Goal: Navigation & Orientation: Find specific page/section

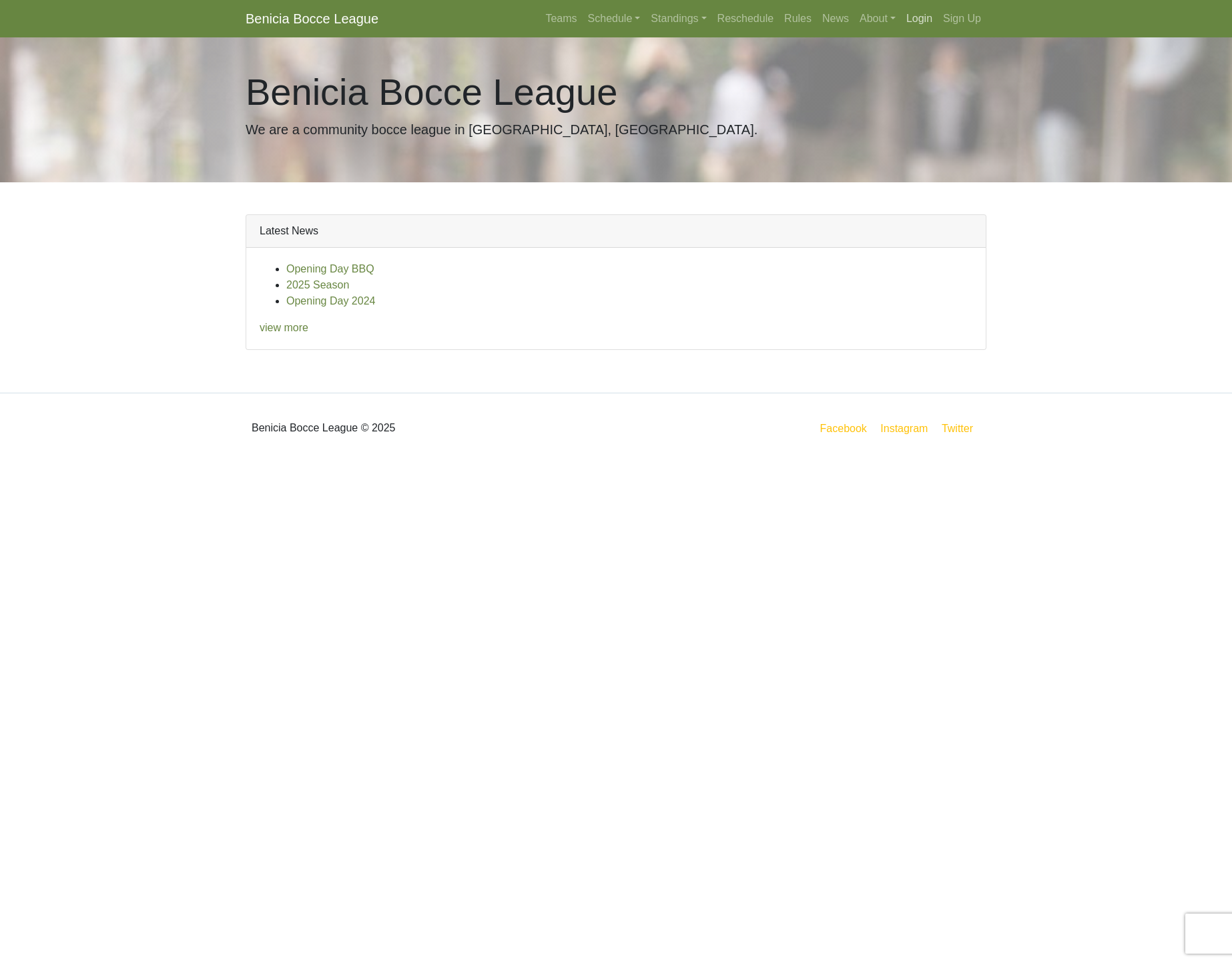
click at [921, 20] on link "Login" at bounding box center [919, 19] width 37 height 27
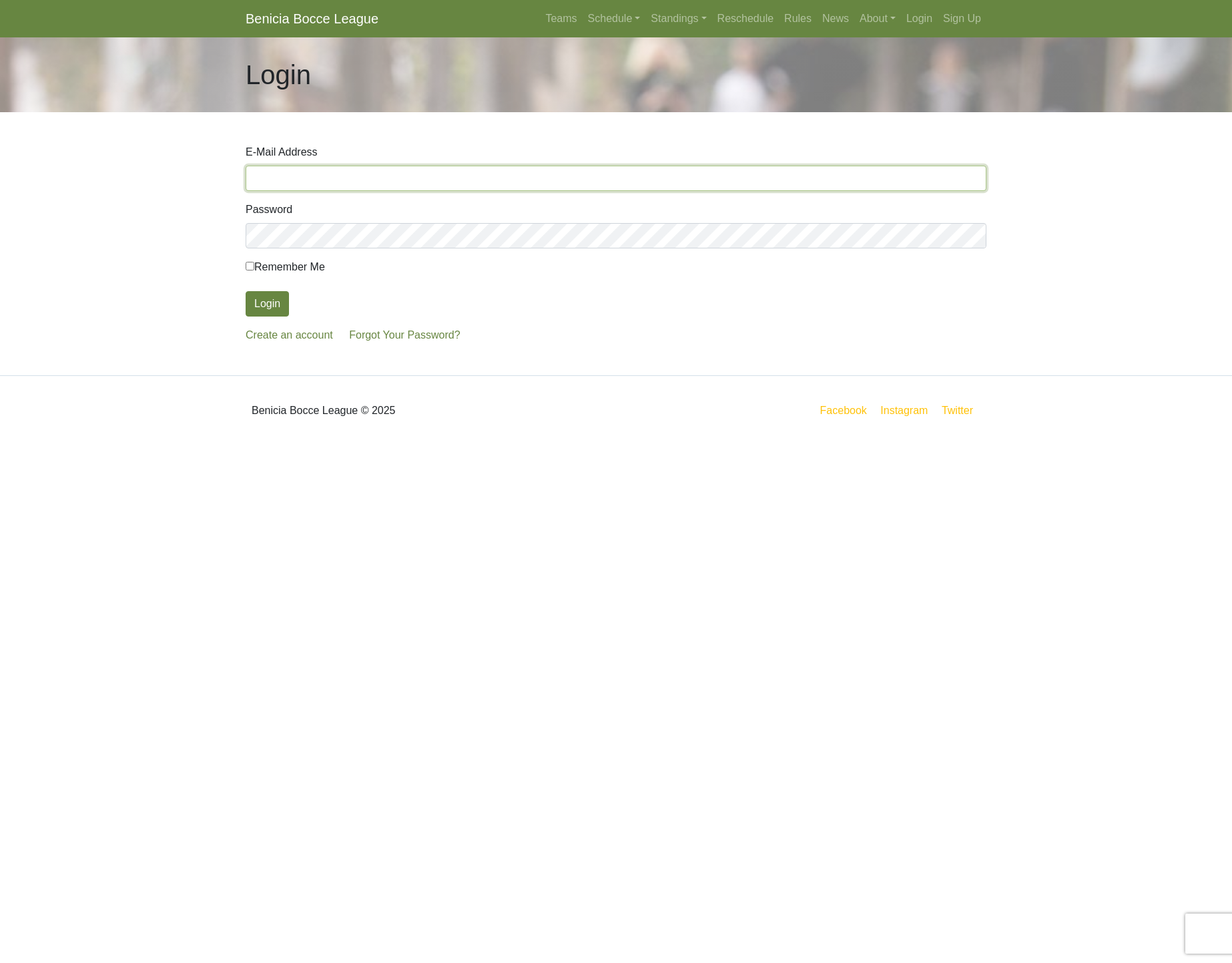
type input "[PERSON_NAME][EMAIL_ADDRESS][PERSON_NAME][DOMAIN_NAME]"
click at [273, 305] on button "Login" at bounding box center [267, 304] width 43 height 25
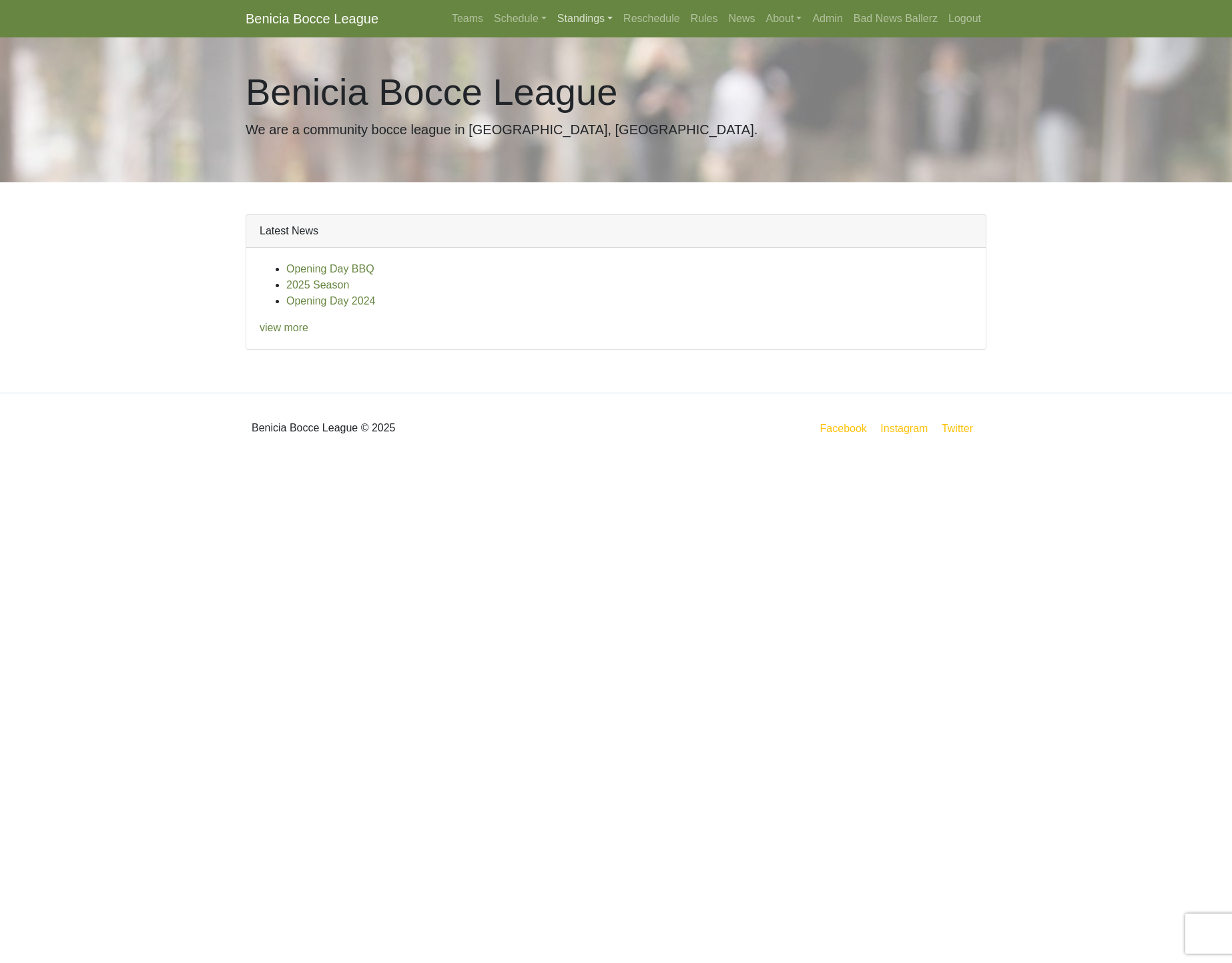
click at [589, 20] on link "Standings" at bounding box center [585, 19] width 66 height 27
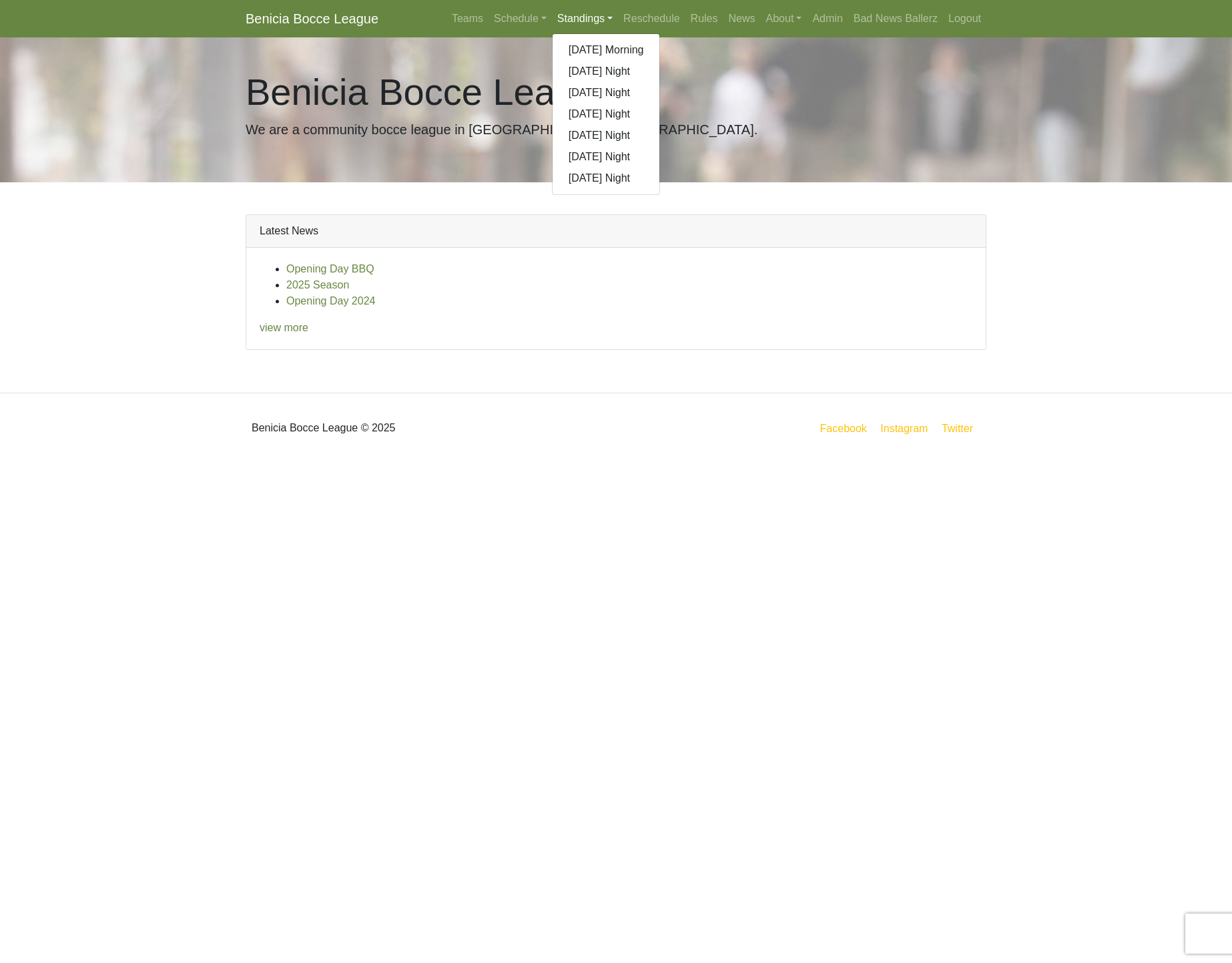
click at [815, 87] on h1 "Benicia Bocce League" at bounding box center [616, 91] width 741 height 45
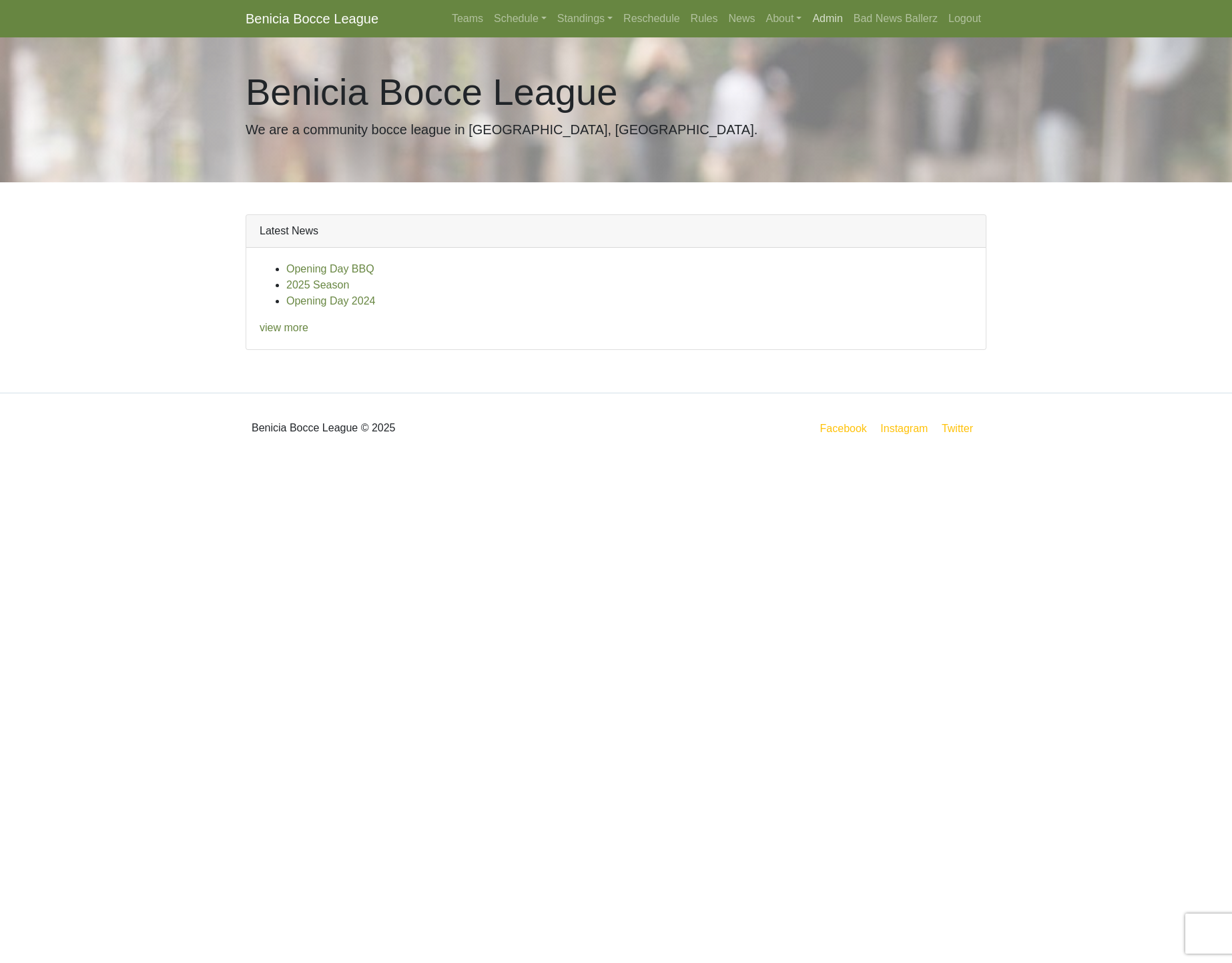
click at [825, 19] on link "Admin" at bounding box center [828, 19] width 41 height 27
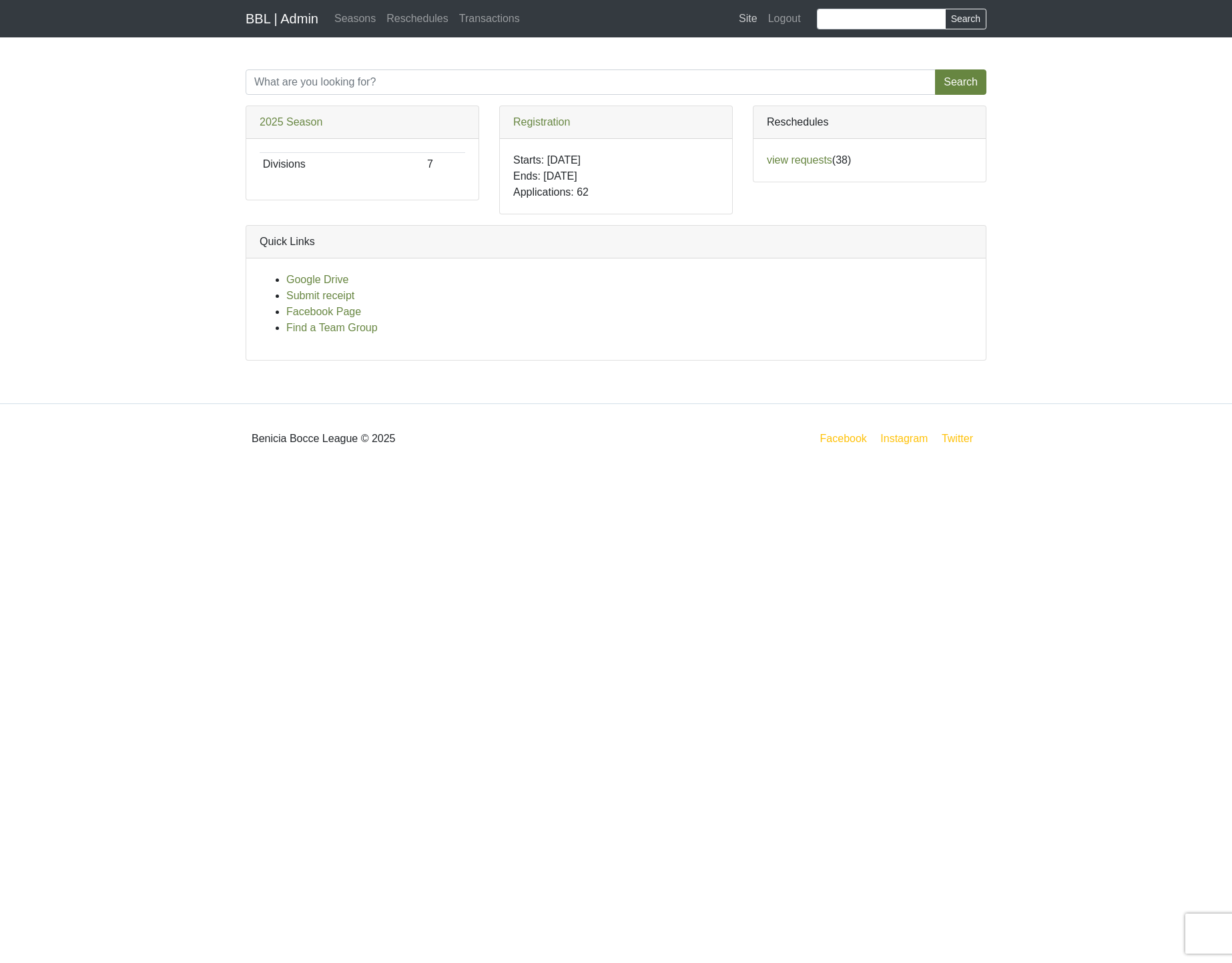
click at [741, 18] on link "Site" at bounding box center [749, 19] width 29 height 27
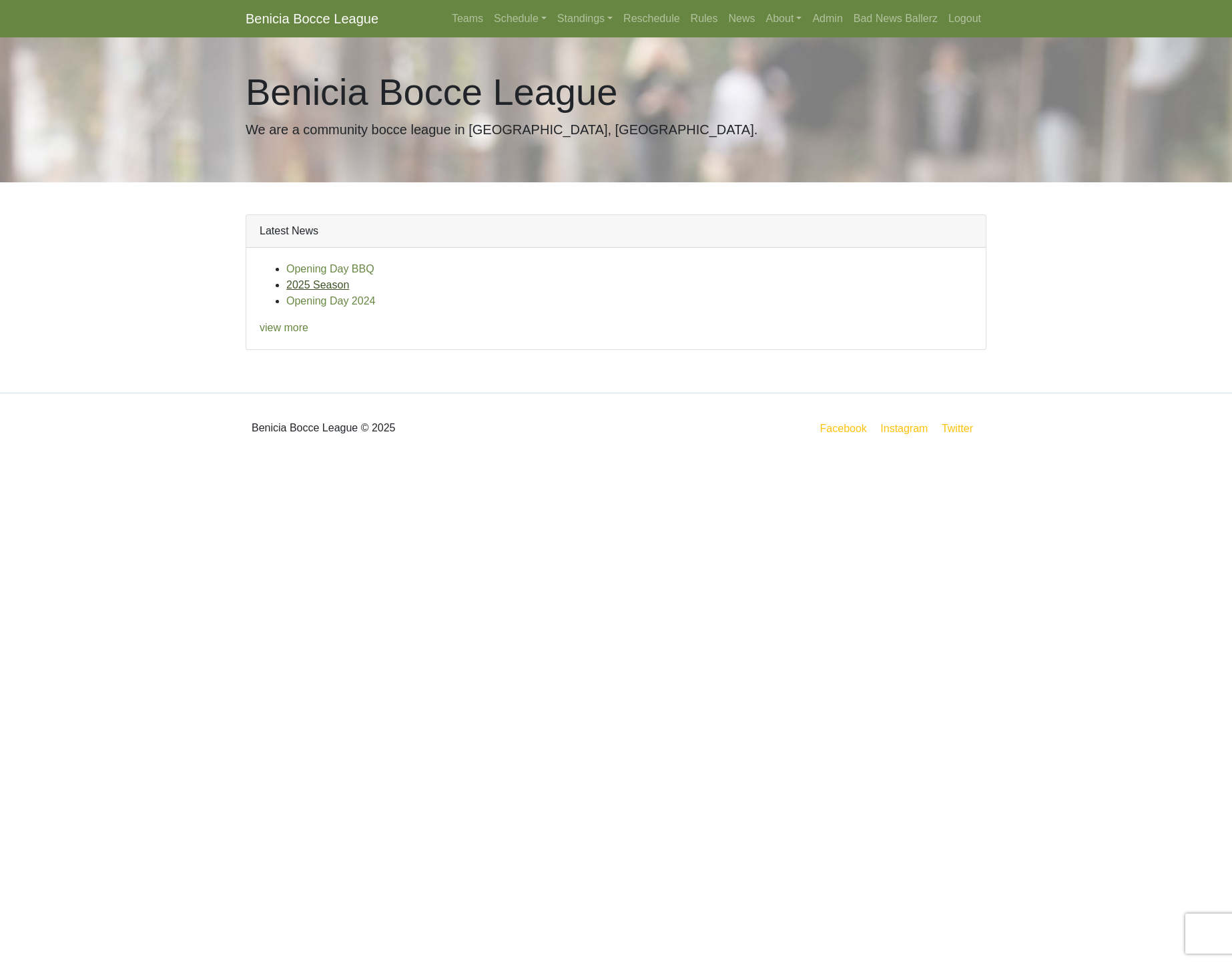
click at [315, 284] on link "2025 Season" at bounding box center [318, 285] width 63 height 11
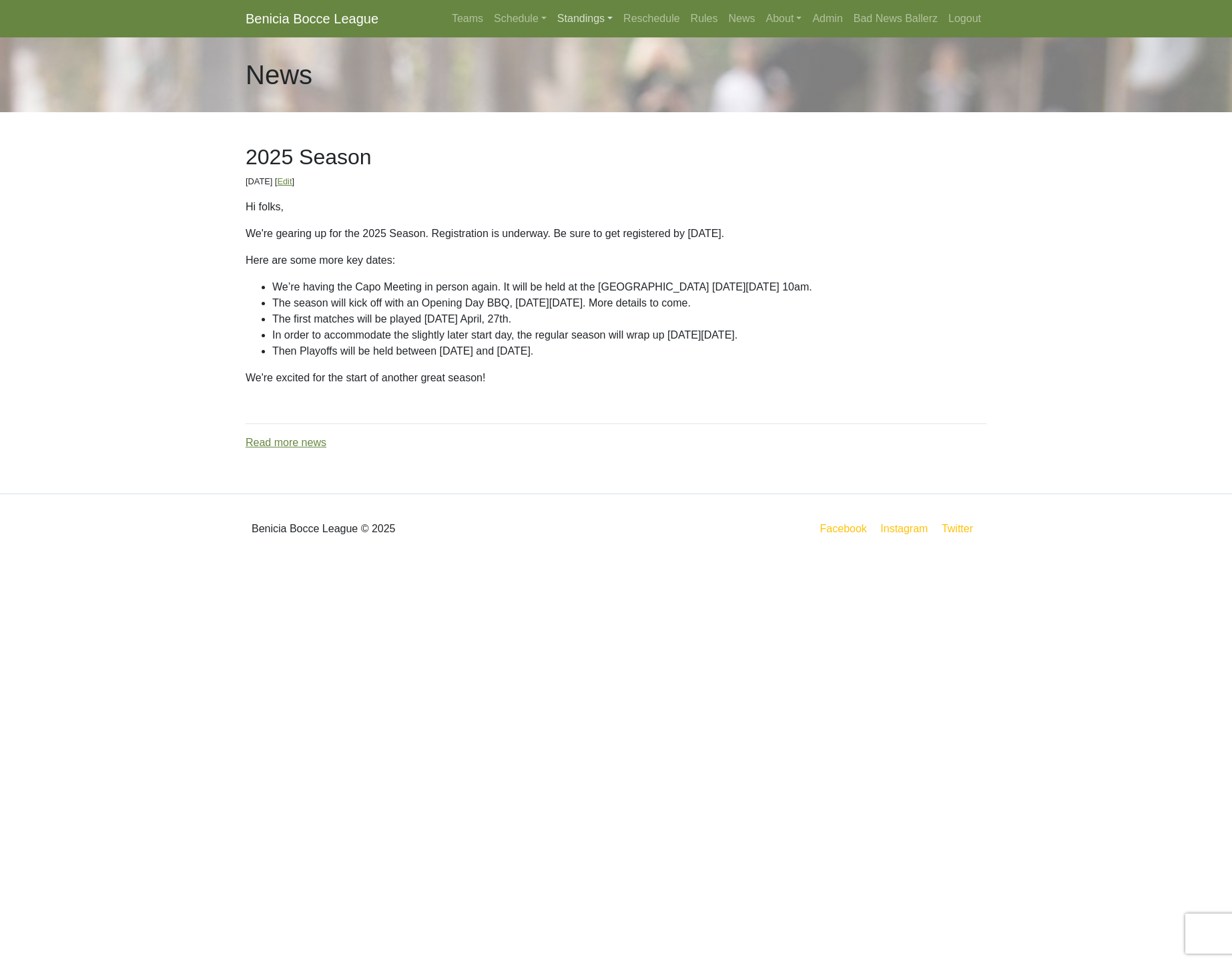
click at [572, 12] on link "Standings" at bounding box center [585, 19] width 66 height 27
click at [740, 16] on link "News" at bounding box center [742, 19] width 38 height 27
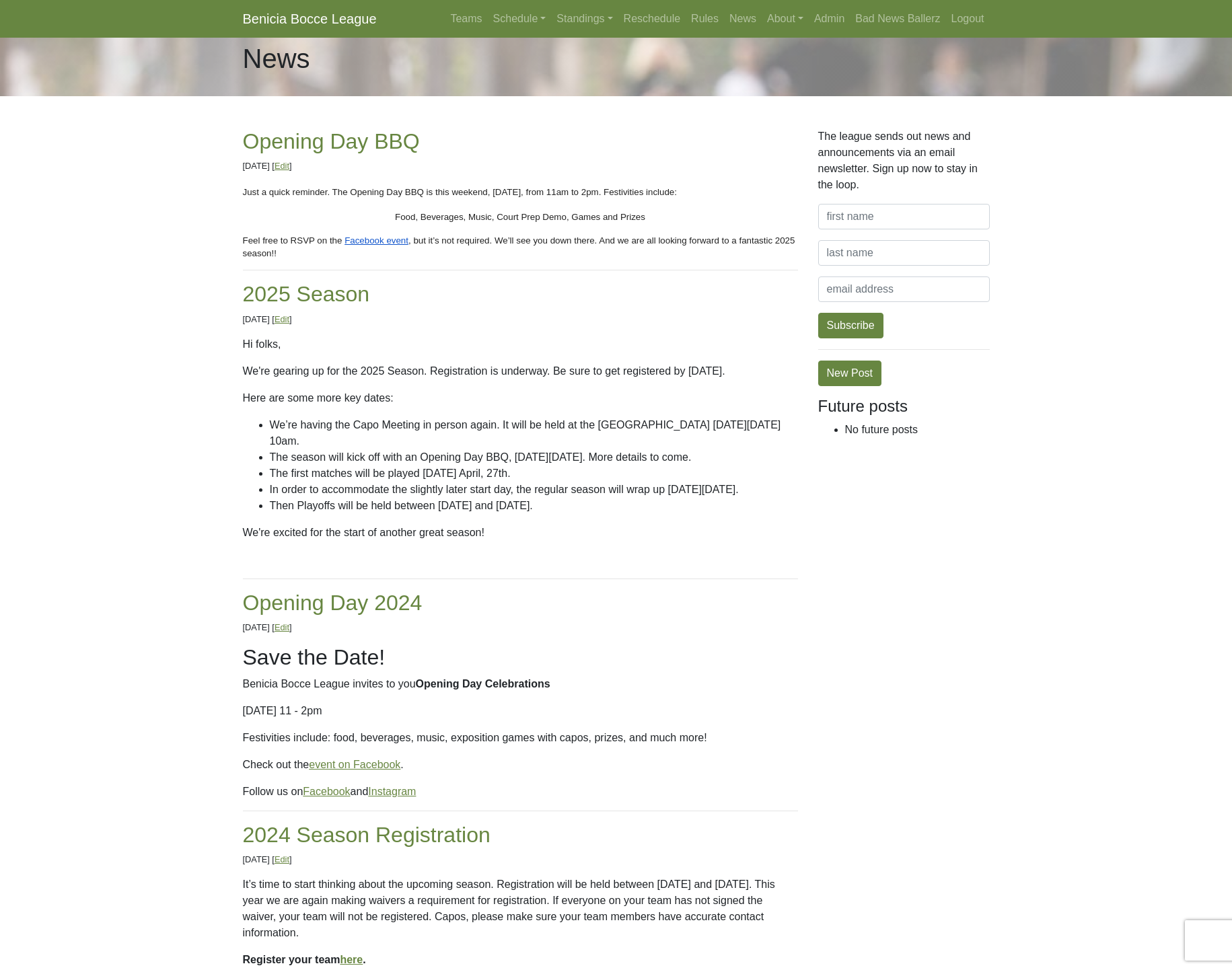
scroll to position [26, 0]
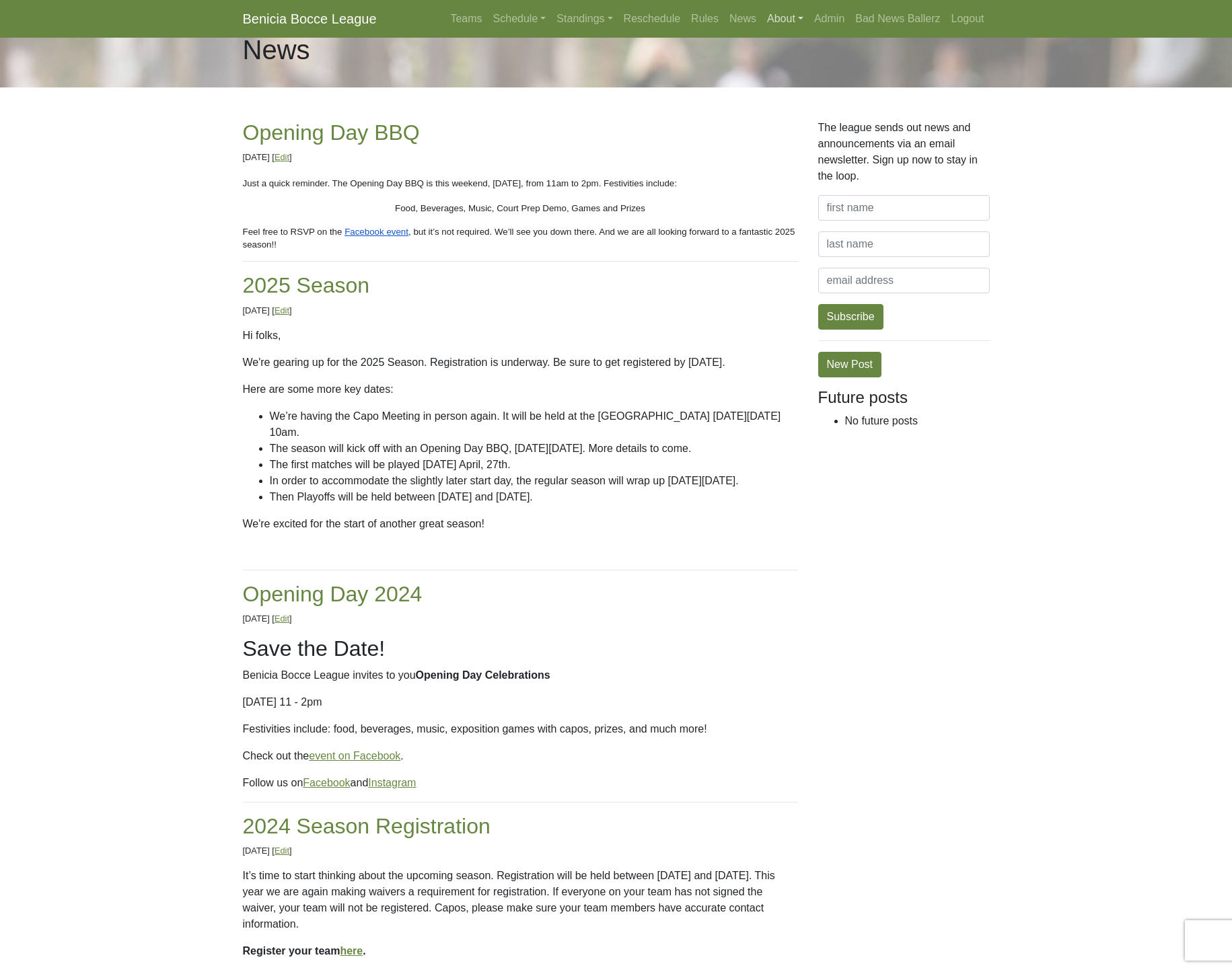
click at [780, 21] on link "About" at bounding box center [785, 19] width 47 height 27
click at [581, 20] on link "Standings" at bounding box center [584, 19] width 67 height 27
click at [507, 21] on link "Schedule" at bounding box center [520, 19] width 64 height 27
click at [551, 202] on link "Playoffs" at bounding box center [543, 201] width 109 height 21
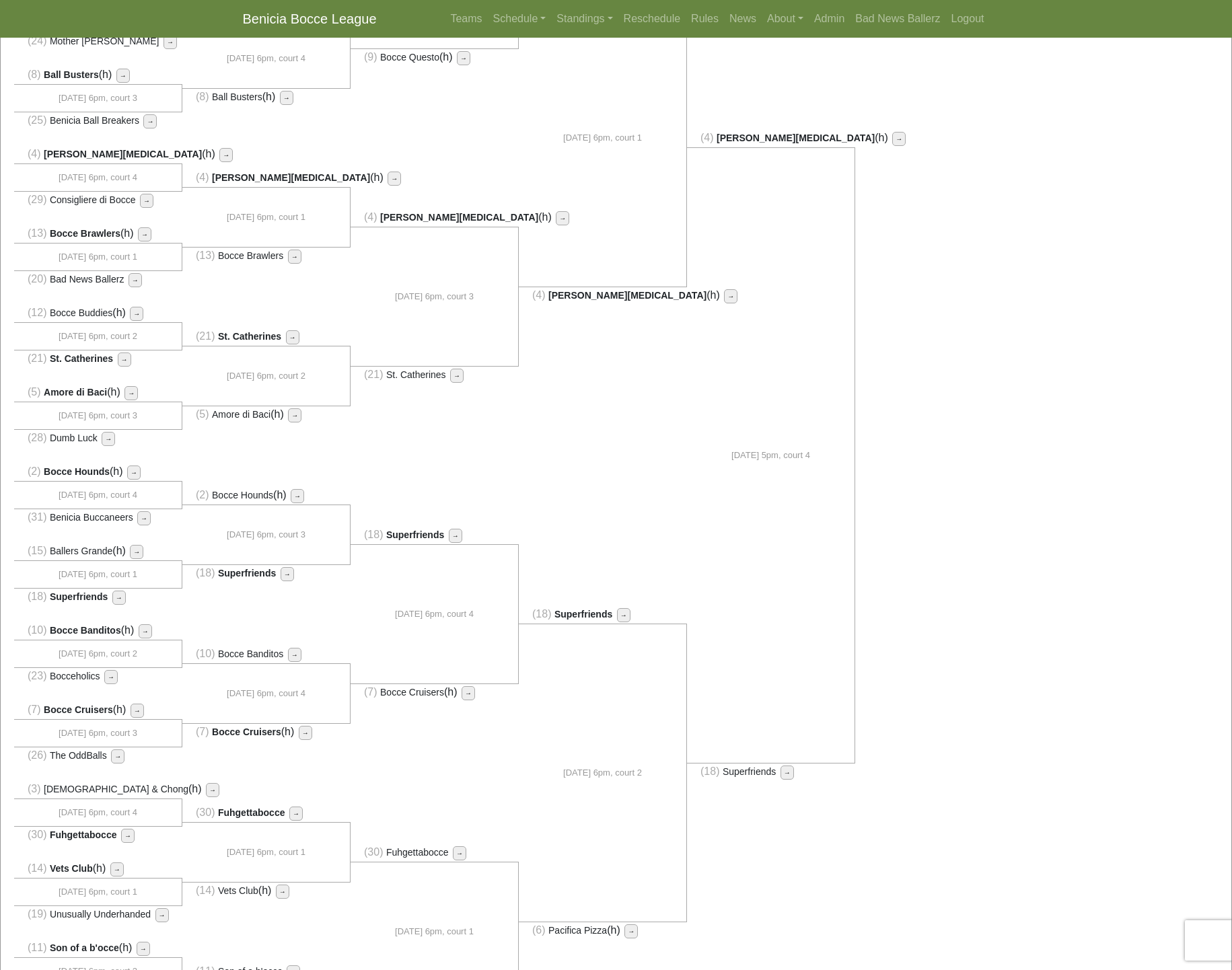
scroll to position [314, 0]
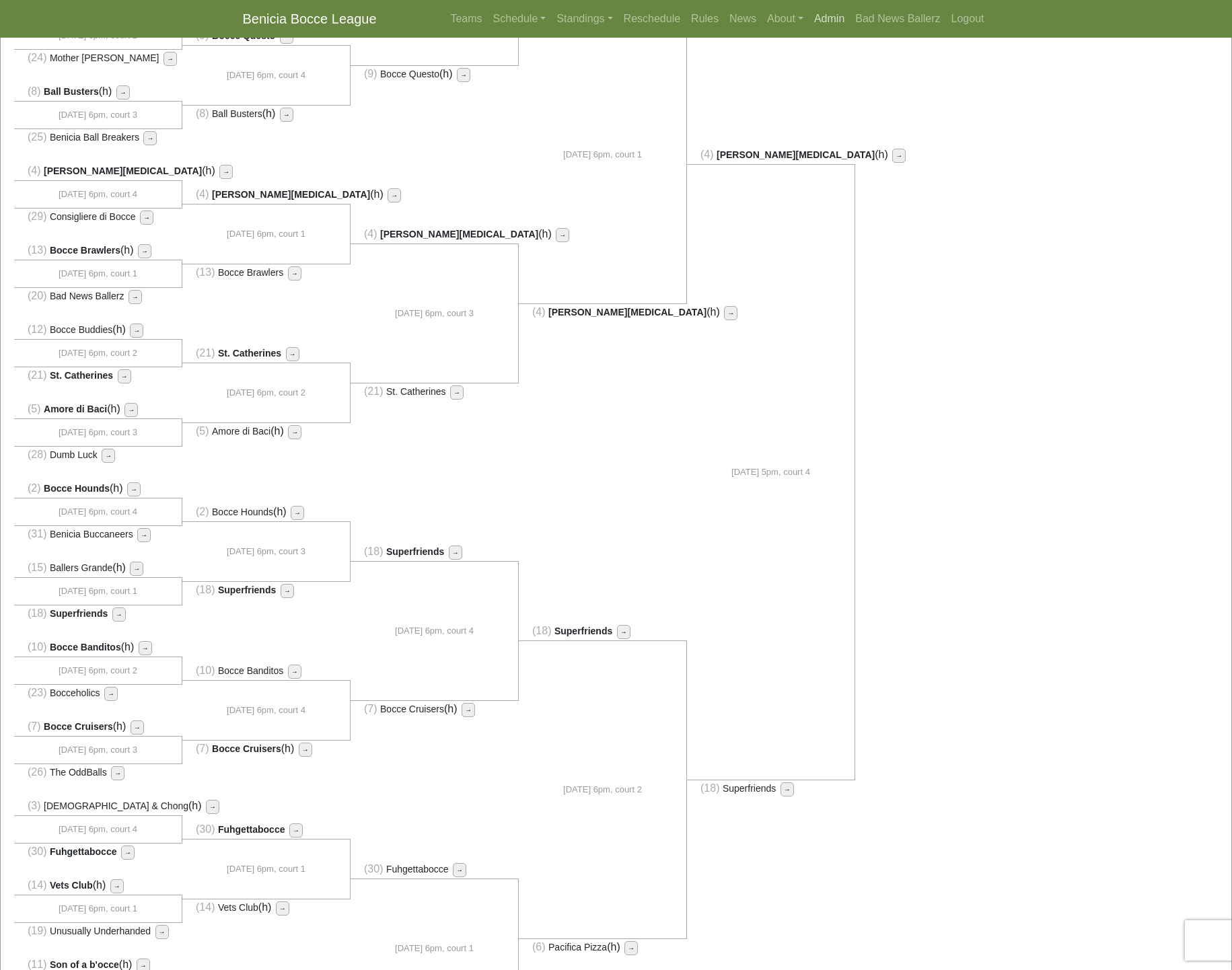
click at [832, 20] on link "Admin" at bounding box center [830, 19] width 41 height 27
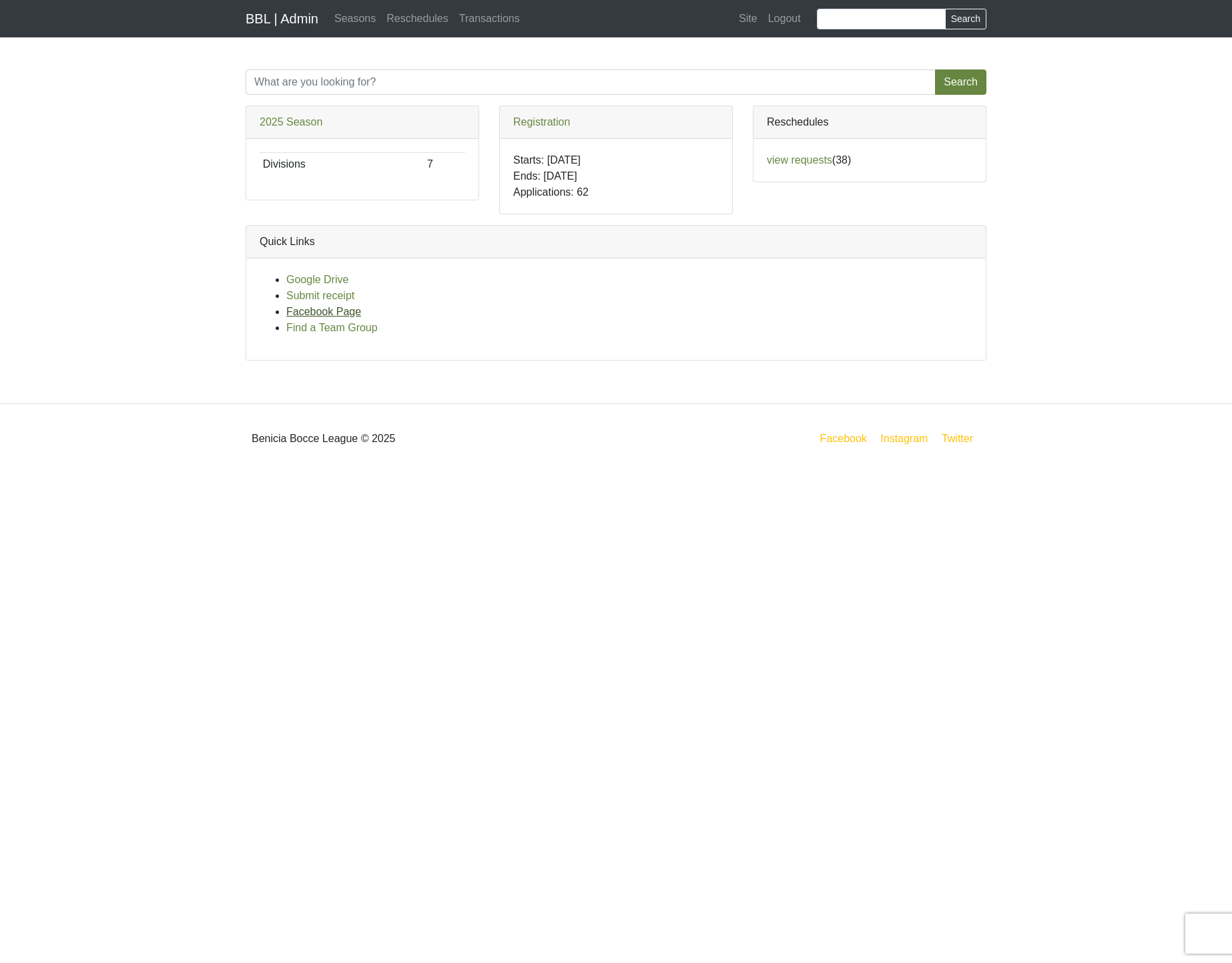
click at [339, 310] on link "Facebook Page" at bounding box center [324, 311] width 75 height 11
